Goal: Task Accomplishment & Management: Complete application form

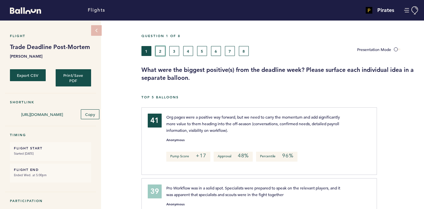
click at [161, 54] on button "2" at bounding box center [160, 51] width 10 height 10
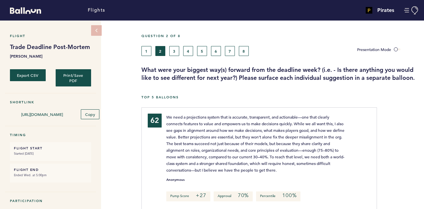
click at [173, 57] on div "Question 2 of 8 1 2 3 4 5 6 7 8 Presentation Mode What were your biggest way(s)…" at bounding box center [282, 58] width 282 height 48
click at [174, 53] on button "3" at bounding box center [174, 51] width 10 height 10
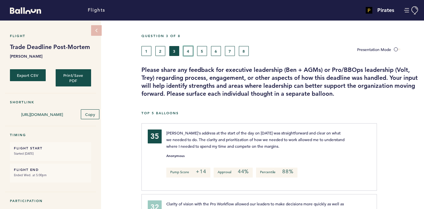
click at [189, 50] on button "4" at bounding box center [188, 51] width 10 height 10
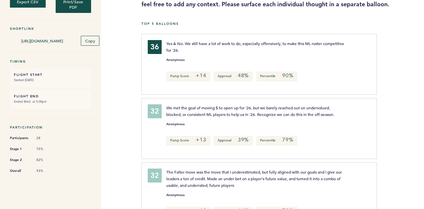
scroll to position [10, 0]
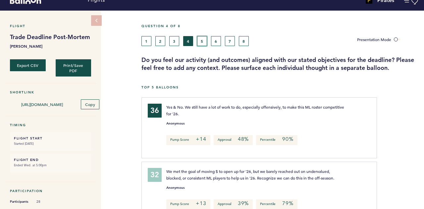
click at [205, 44] on button "5" at bounding box center [202, 41] width 10 height 10
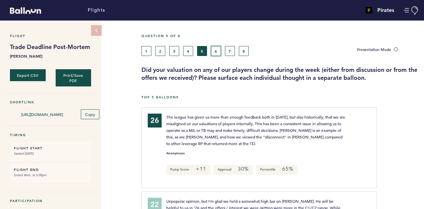
click at [217, 54] on button "6" at bounding box center [216, 51] width 10 height 10
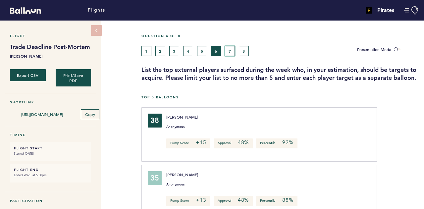
click at [230, 50] on button "7" at bounding box center [230, 51] width 10 height 10
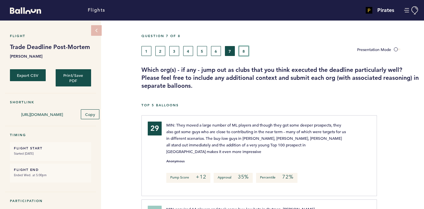
click at [241, 51] on button "8" at bounding box center [244, 51] width 10 height 10
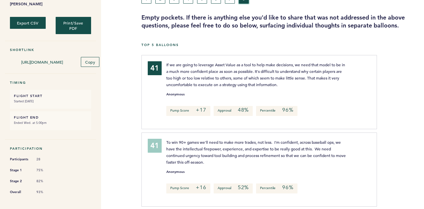
scroll to position [21, 0]
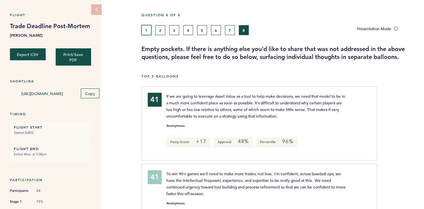
click at [149, 29] on button "1" at bounding box center [146, 30] width 10 height 10
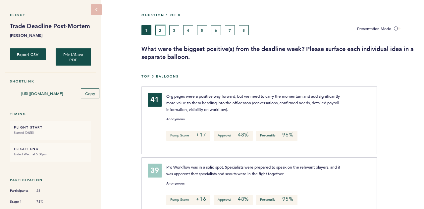
click at [161, 33] on button "2" at bounding box center [160, 30] width 10 height 10
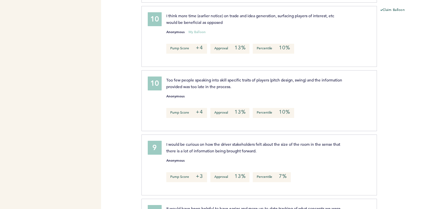
scroll to position [4786, 0]
